Goal: Navigation & Orientation: Find specific page/section

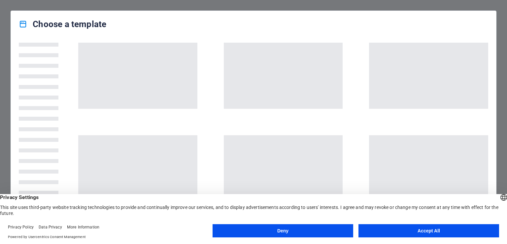
click at [243, 233] on button "Deny" at bounding box center [283, 230] width 141 height 13
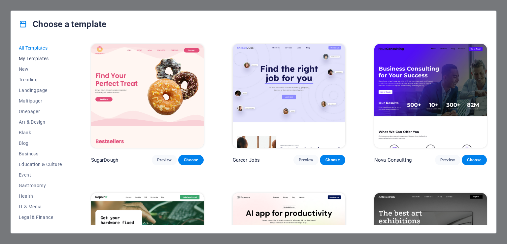
click at [43, 59] on span "My Templates" at bounding box center [40, 58] width 43 height 5
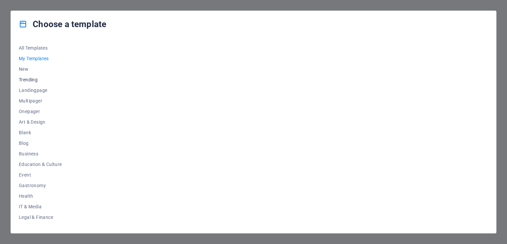
click at [31, 80] on span "Trending" at bounding box center [40, 79] width 43 height 5
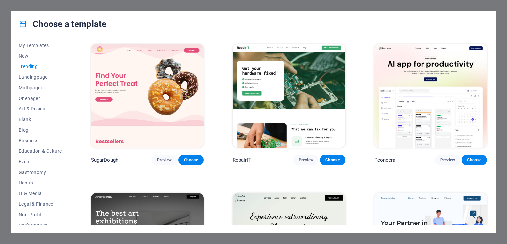
scroll to position [26, 0]
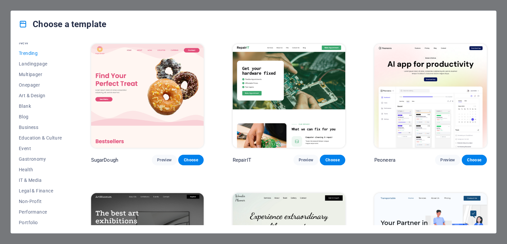
click at [79, 88] on div "All Templates My Templates New Trending Landingpage Multipager Onepager Art & D…" at bounding box center [253, 134] width 485 height 195
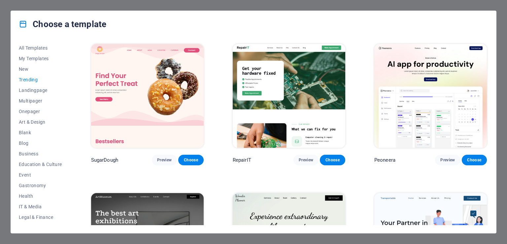
click at [120, 7] on div "Choose a template All Templates My Templates New Trending Landingpage Multipage…" at bounding box center [253, 122] width 507 height 244
click at [5, 113] on div "Choose a template All Templates My Templates New Trending Landingpage Multipage…" at bounding box center [253, 122] width 507 height 244
